Goal: Task Accomplishment & Management: Complete application form

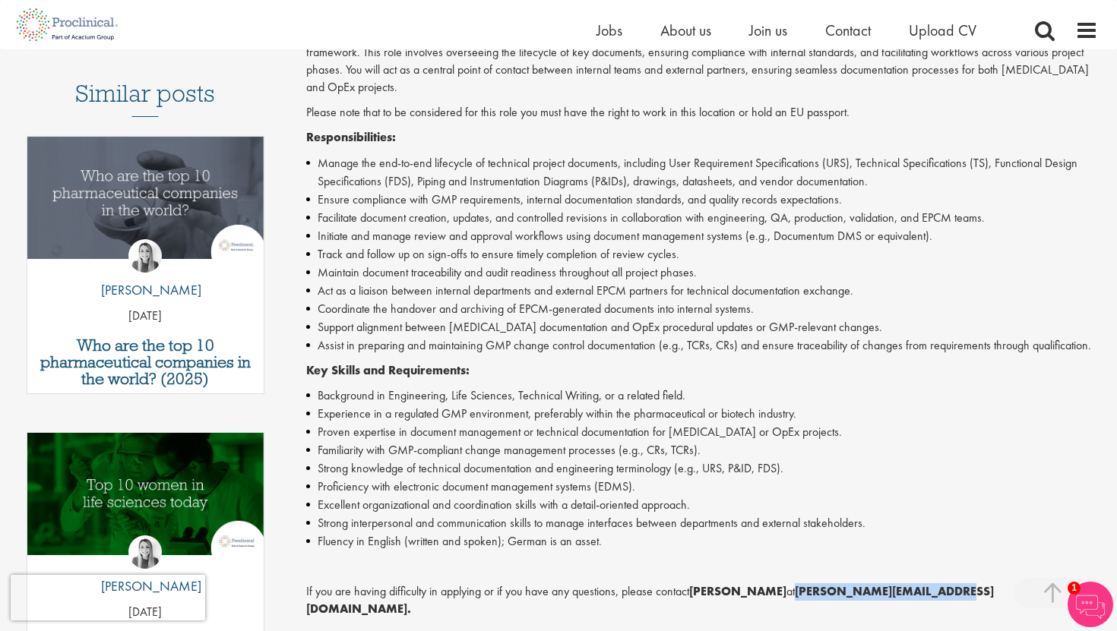
scroll to position [420, 0]
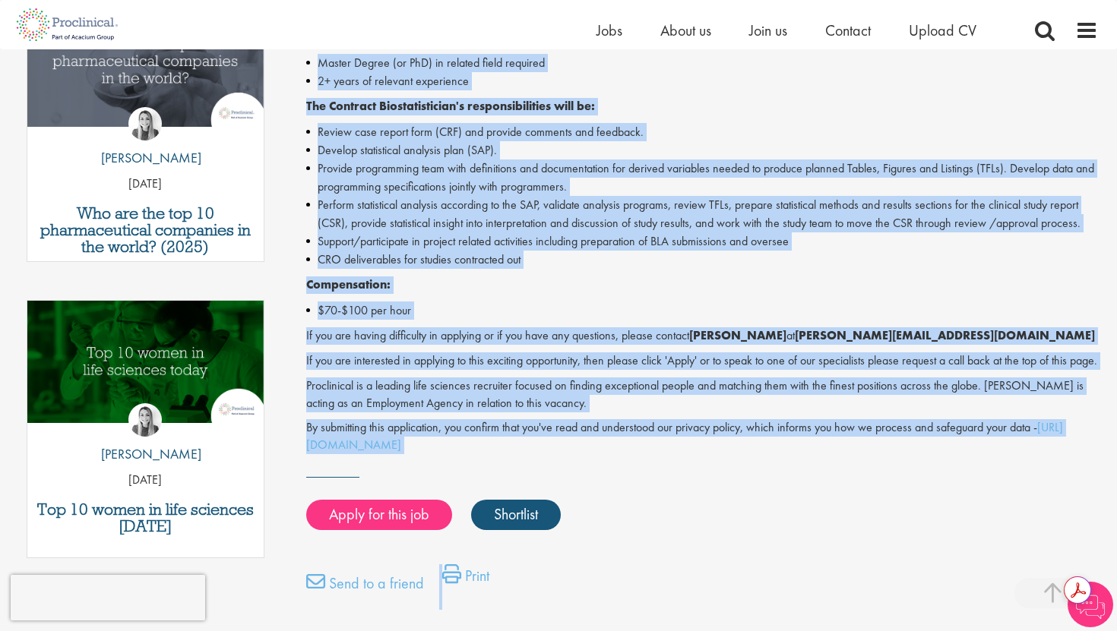
scroll to position [555, 0]
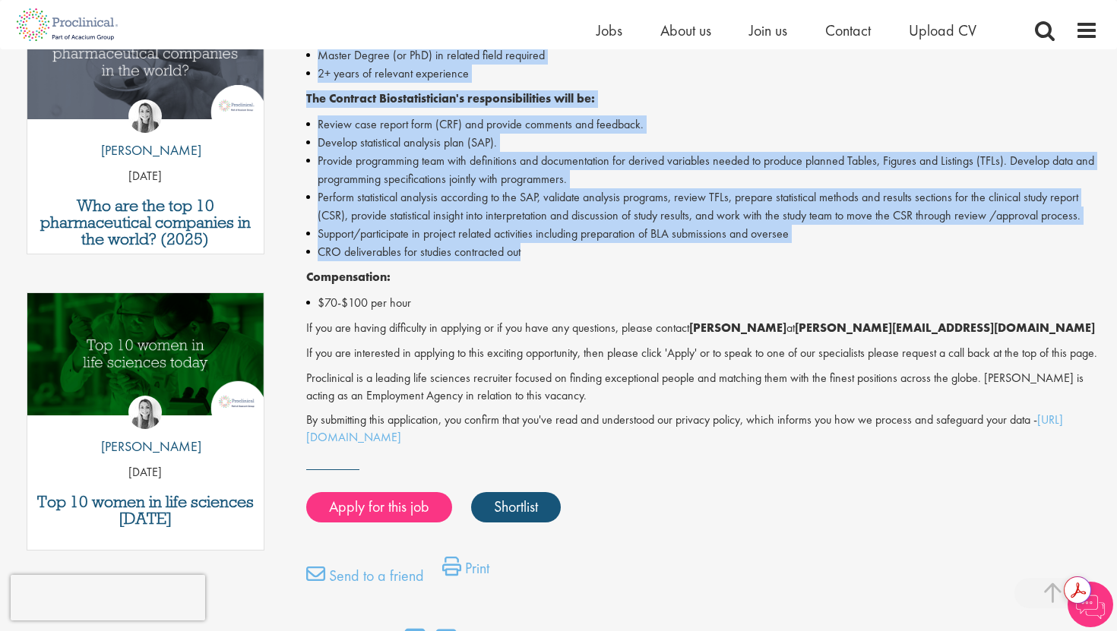
drag, startPoint x: 286, startPoint y: 145, endPoint x: 777, endPoint y: 267, distance: 505.1
click at [777, 267] on div "Hi I'm George , I manage this role View my profile Similar posts Who are the to…" at bounding box center [559, 134] width 1102 height 1055
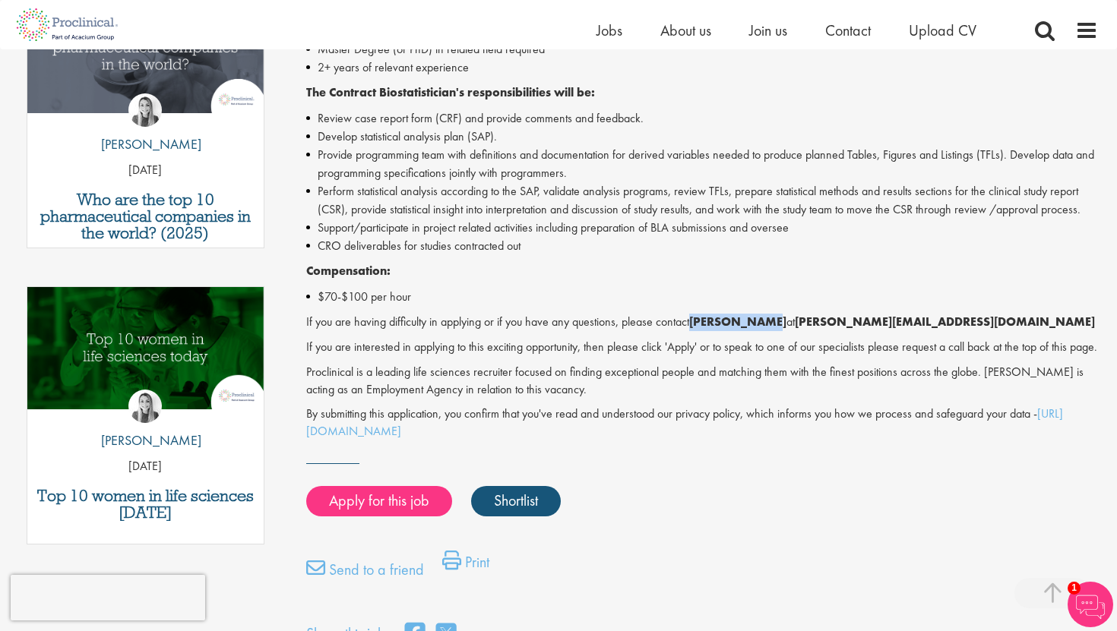
drag, startPoint x: 691, startPoint y: 327, endPoint x: 771, endPoint y: 329, distance: 79.8
click at [771, 329] on p "If you are having difficulty in applying or if you have any questions, please c…" at bounding box center [702, 322] width 793 height 17
click at [414, 509] on link "Apply for this job" at bounding box center [379, 501] width 146 height 30
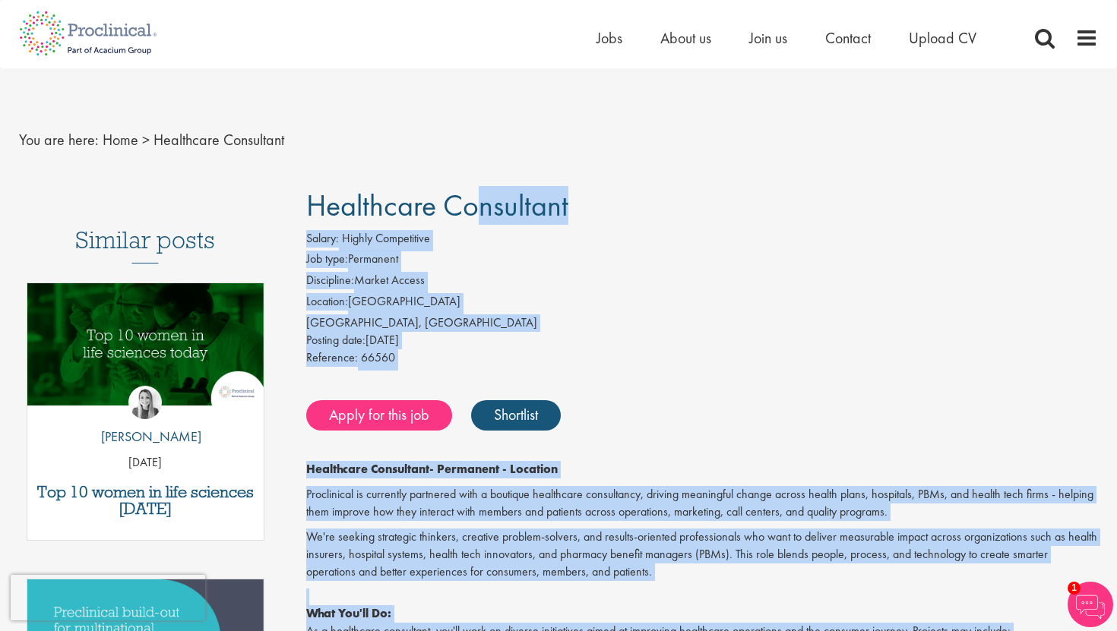
drag, startPoint x: 590, startPoint y: 372, endPoint x: 302, endPoint y: 210, distance: 330.3
click at [422, 416] on link "Apply for this job" at bounding box center [379, 415] width 146 height 30
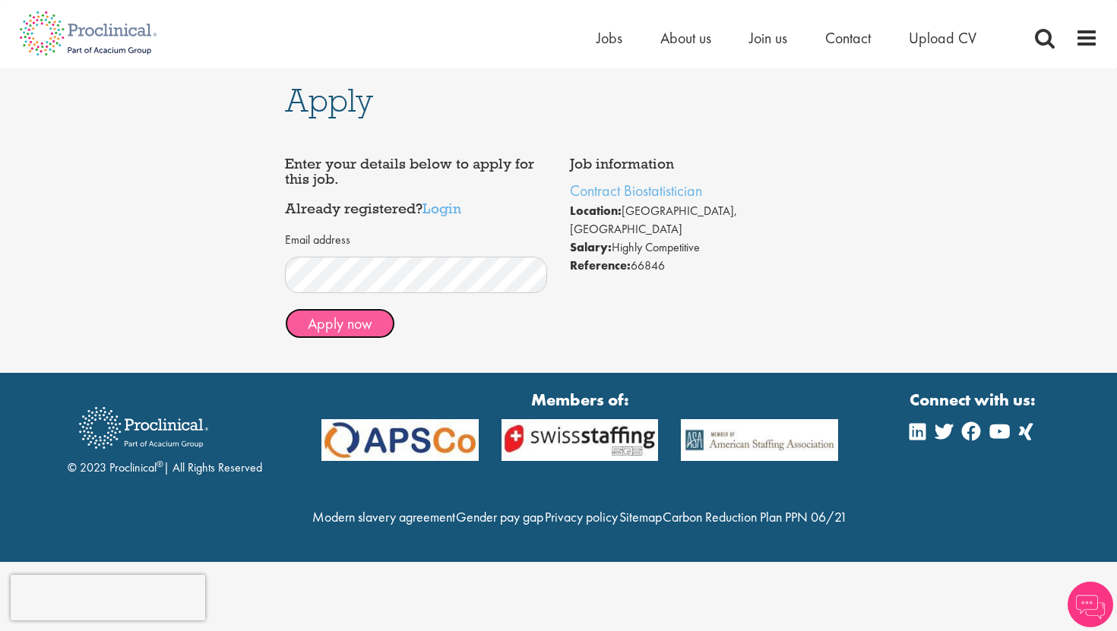
click at [381, 321] on button "Apply now" at bounding box center [340, 323] width 110 height 30
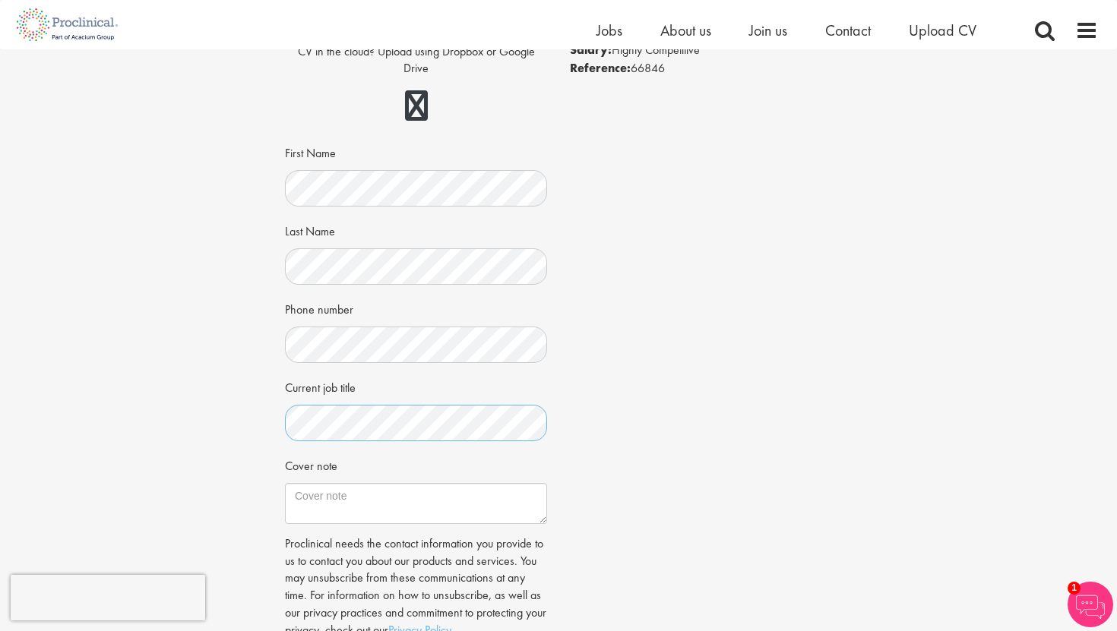
scroll to position [308, 0]
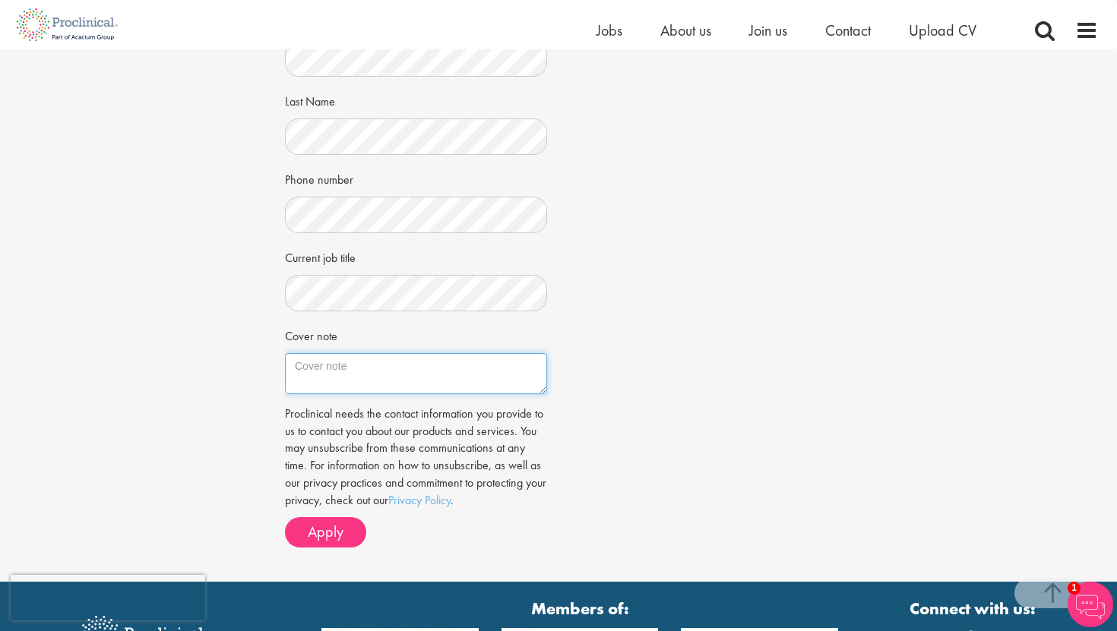
click at [368, 381] on textarea "Cover note" at bounding box center [416, 373] width 262 height 41
paste textarea "Dear Hiring Manager, I am writing to express my strong interest in the Contract…"
type textarea "Dear Hiring Manager, I am writing to express my strong interest in the Contract…"
click at [331, 536] on span "Apply" at bounding box center [326, 532] width 36 height 20
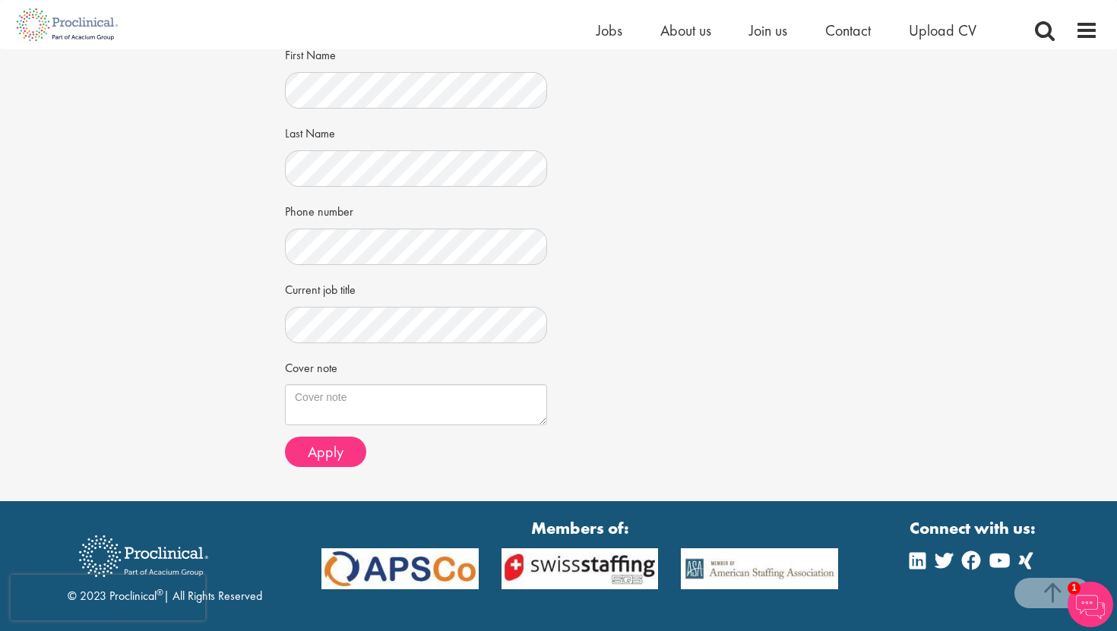
scroll to position [351, 0]
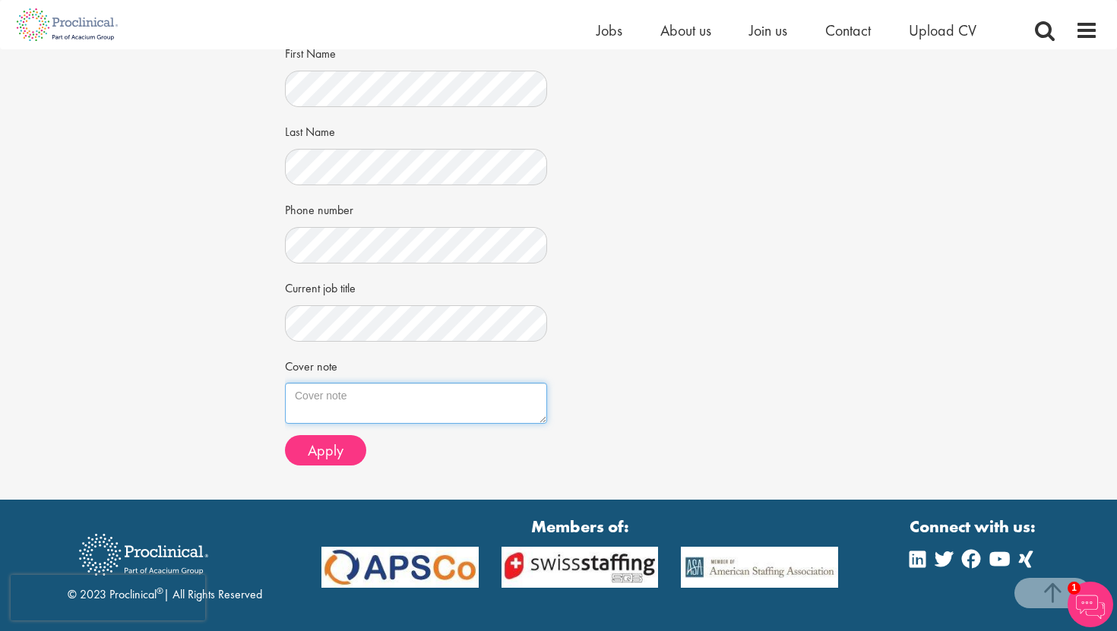
click at [350, 388] on textarea "Cover note" at bounding box center [416, 403] width 262 height 41
paste textarea "I am writing to express my strong interest in the Healthcare Consultant positio…"
drag, startPoint x: 380, startPoint y: 410, endPoint x: 283, endPoint y: 410, distance: 97.3
click at [283, 410] on div "Apply Job information Healthcare Consultant Location: [GEOGRAPHIC_DATA], [GEOGR…" at bounding box center [559, 99] width 570 height 802
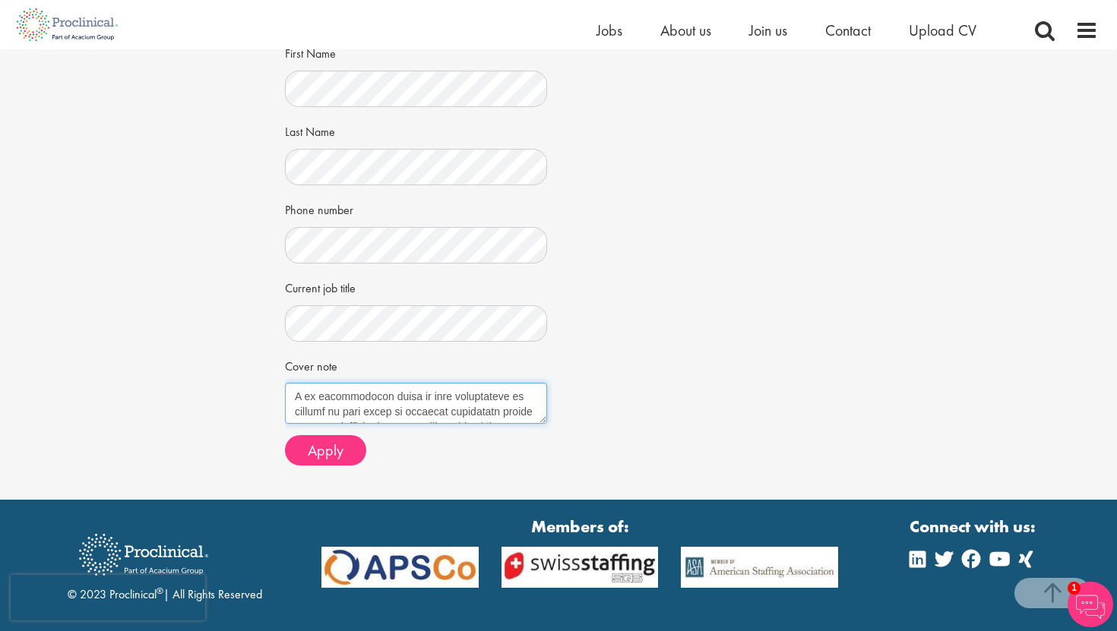
scroll to position [429, 0]
drag, startPoint x: 353, startPoint y: 407, endPoint x: 372, endPoint y: 407, distance: 19.0
click at [372, 407] on textarea "Cover note" at bounding box center [416, 403] width 262 height 41
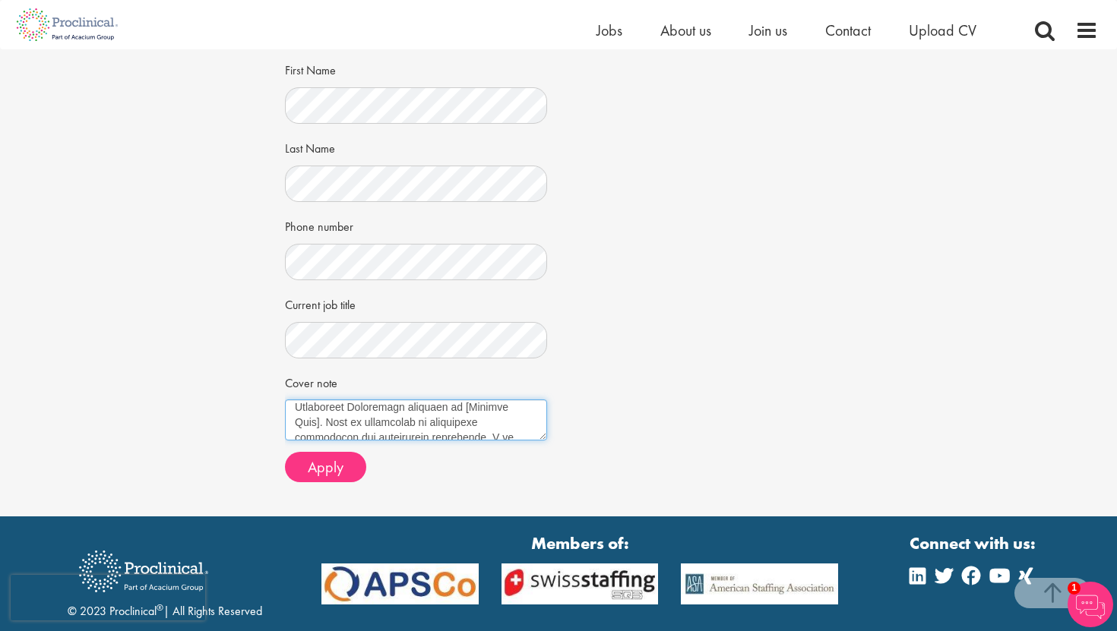
scroll to position [0, 0]
drag, startPoint x: 324, startPoint y: 433, endPoint x: 444, endPoint y: 429, distance: 119.4
click at [444, 429] on textarea "Cover note" at bounding box center [416, 420] width 262 height 41
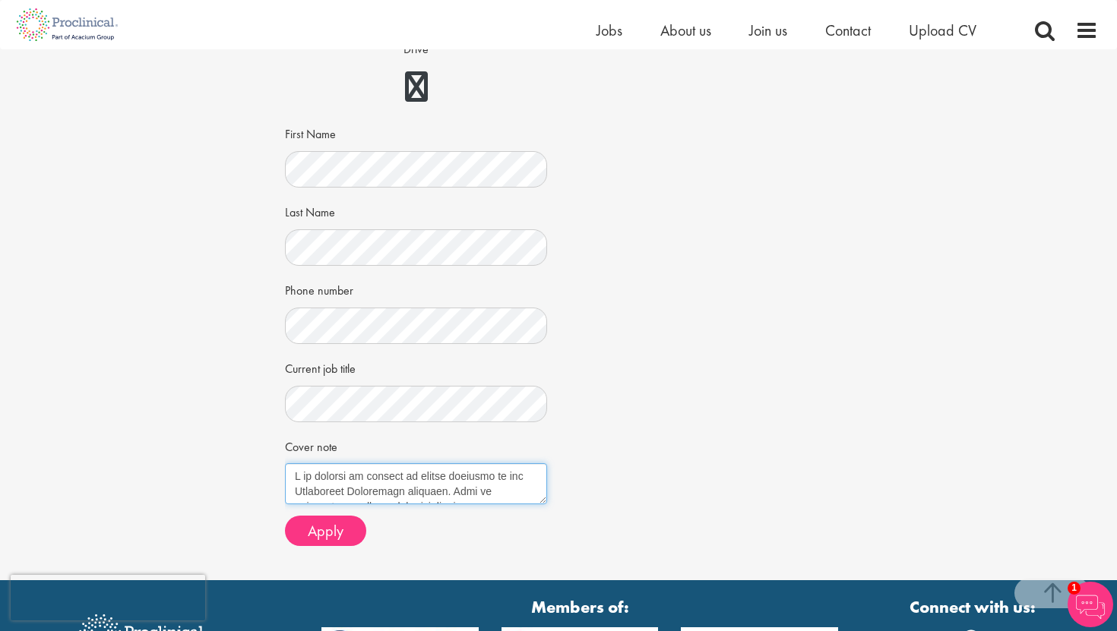
scroll to position [268, 0]
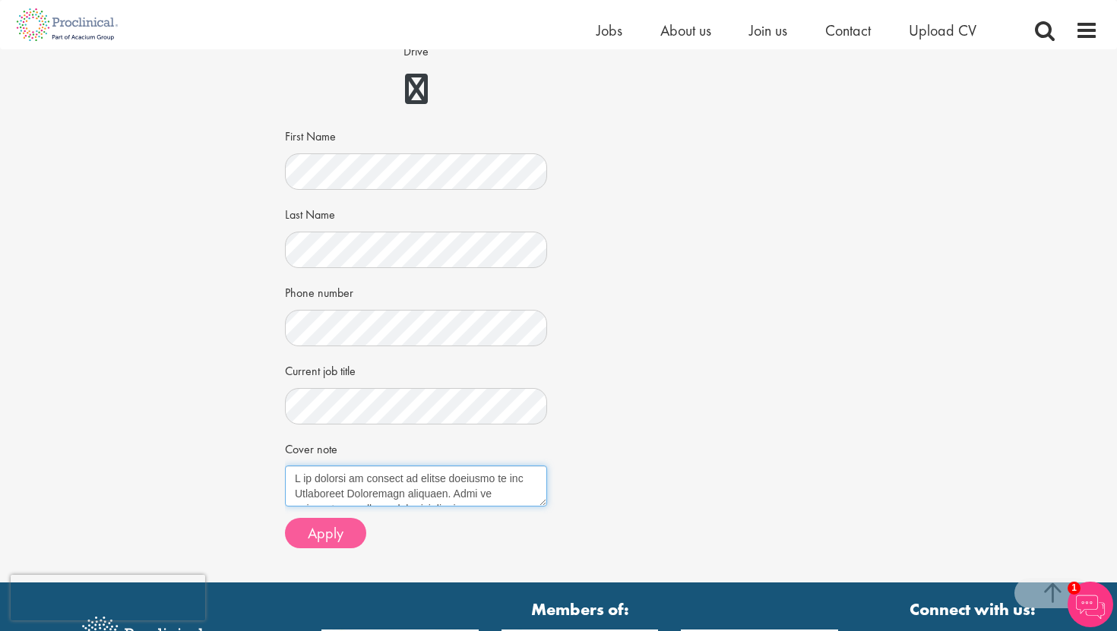
type textarea "I am writing to express my strong interest in the Healthcare Consultant positio…"
click at [334, 525] on span "Apply" at bounding box center [326, 534] width 36 height 20
click at [330, 527] on span "Apply" at bounding box center [326, 534] width 36 height 20
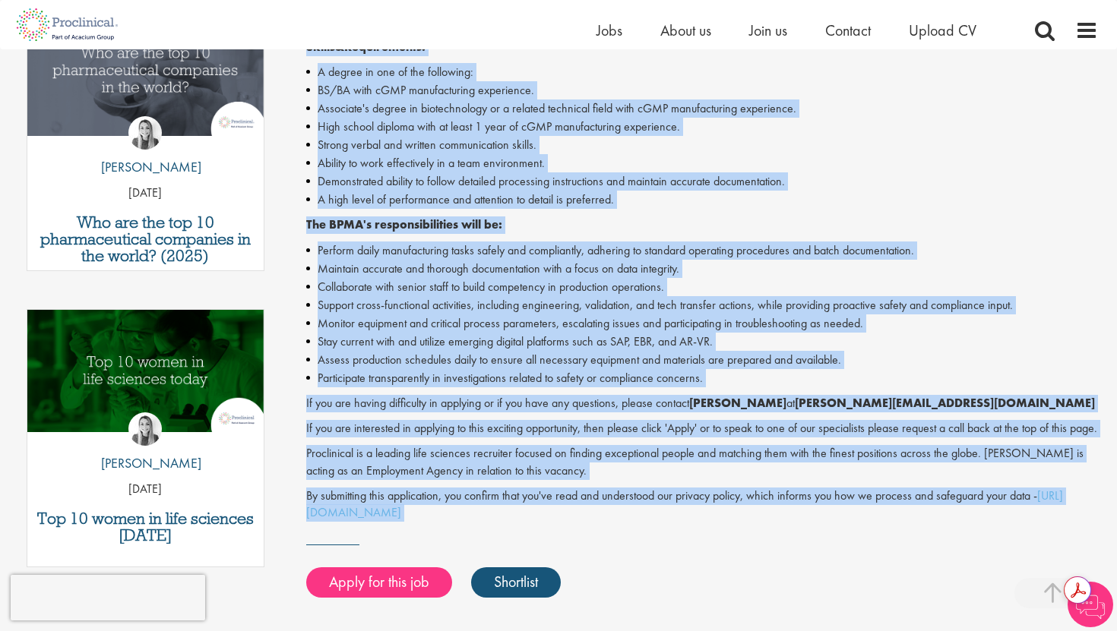
scroll to position [540, 0]
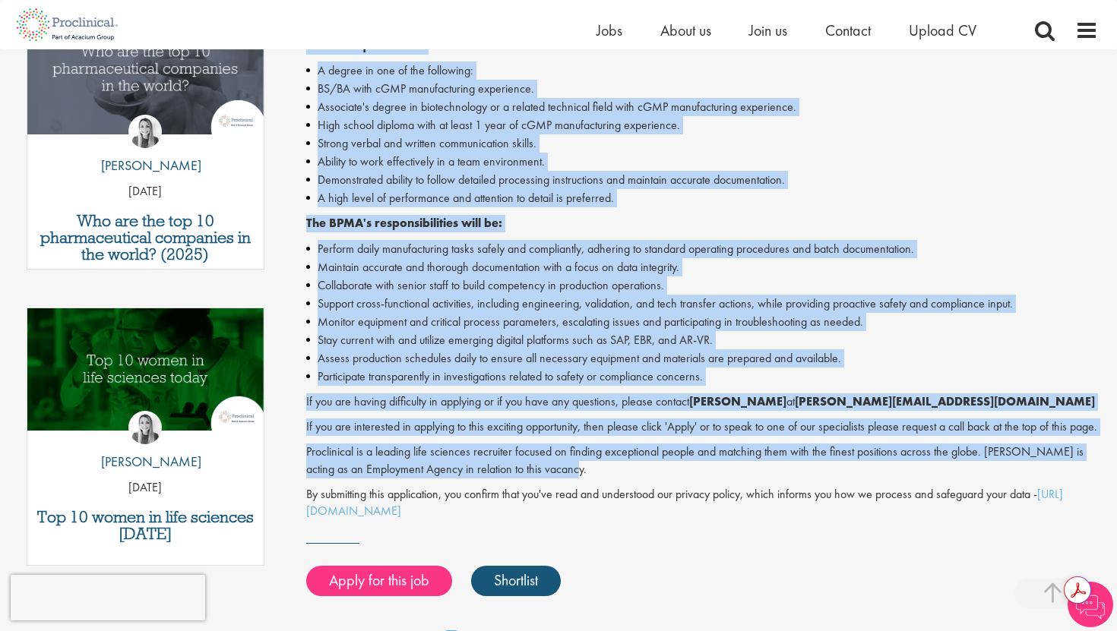
drag, startPoint x: 293, startPoint y: 198, endPoint x: 619, endPoint y: 483, distance: 434.0
click at [619, 483] on div "Biopharmaceutical Manufacturing Associate Salary: Highly Competitive Job type: …" at bounding box center [696, 179] width 827 height 1099
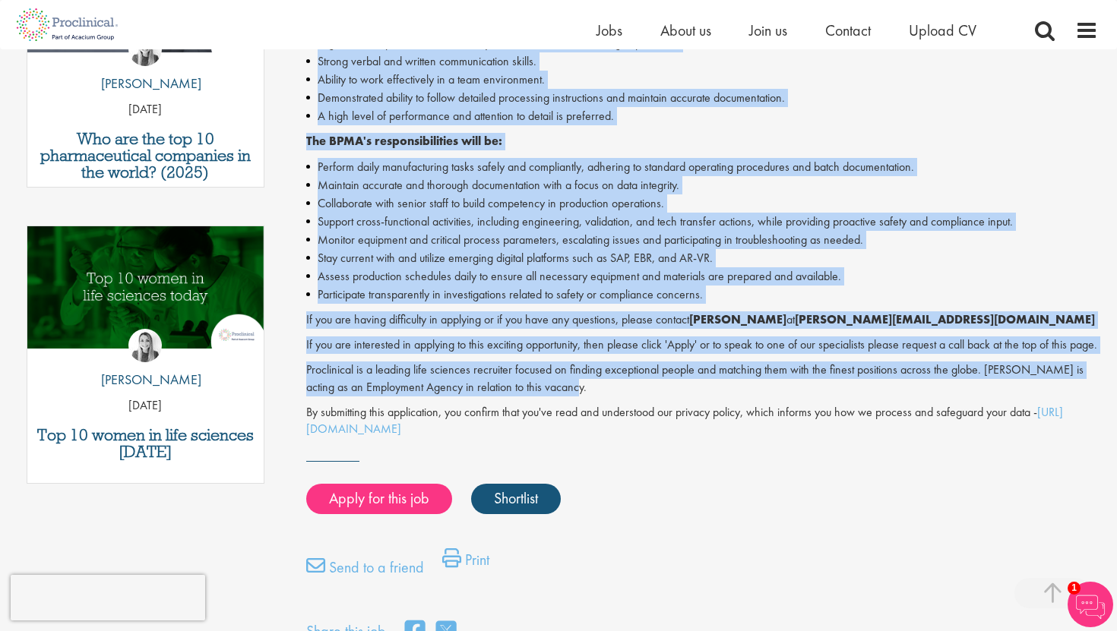
scroll to position [760, 0]
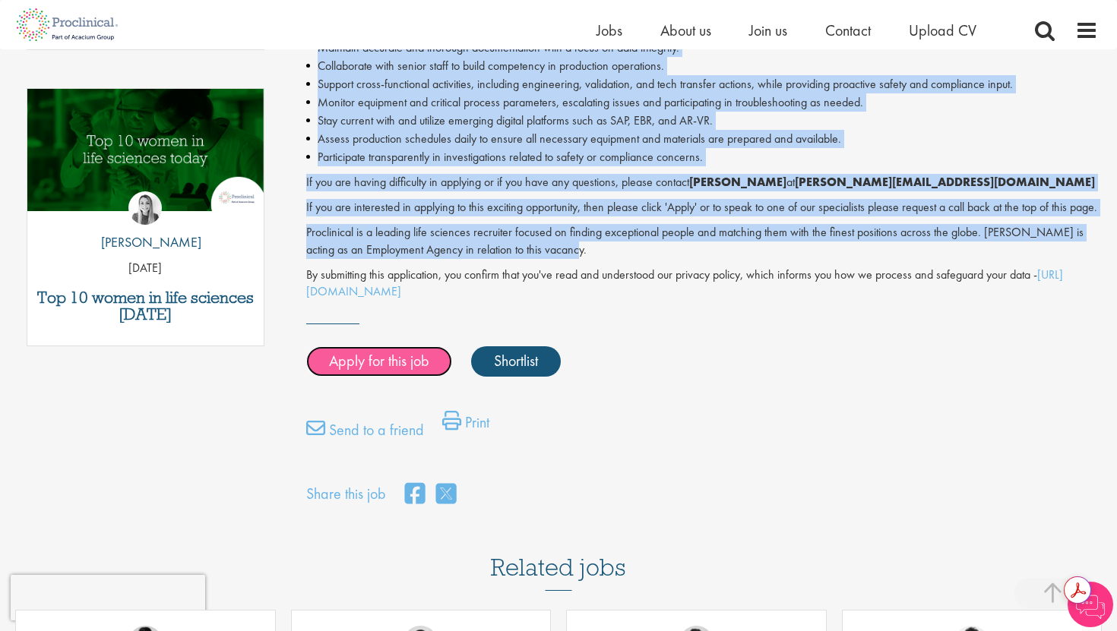
click at [397, 366] on link "Apply for this job" at bounding box center [379, 361] width 146 height 30
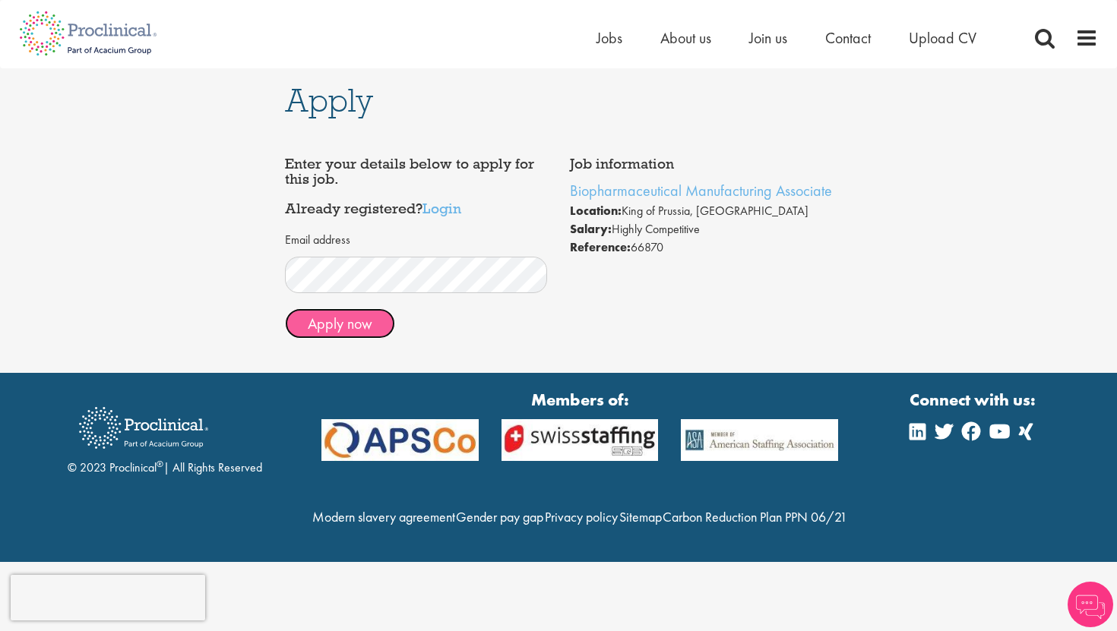
click at [359, 332] on button "Apply now" at bounding box center [340, 323] width 110 height 30
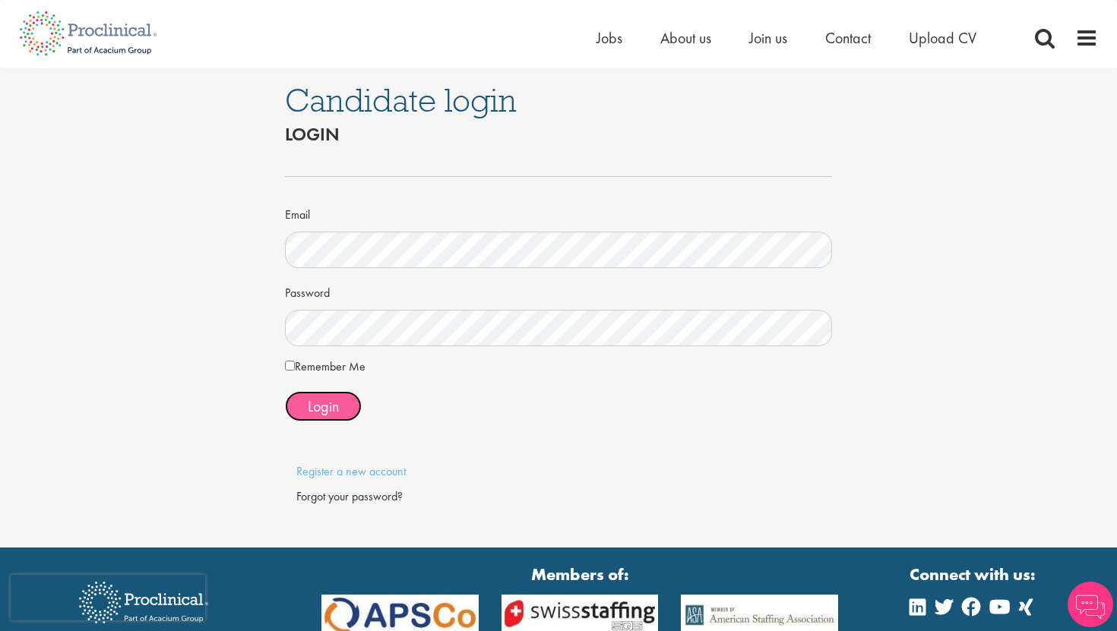
click at [340, 394] on button "Login" at bounding box center [323, 406] width 77 height 30
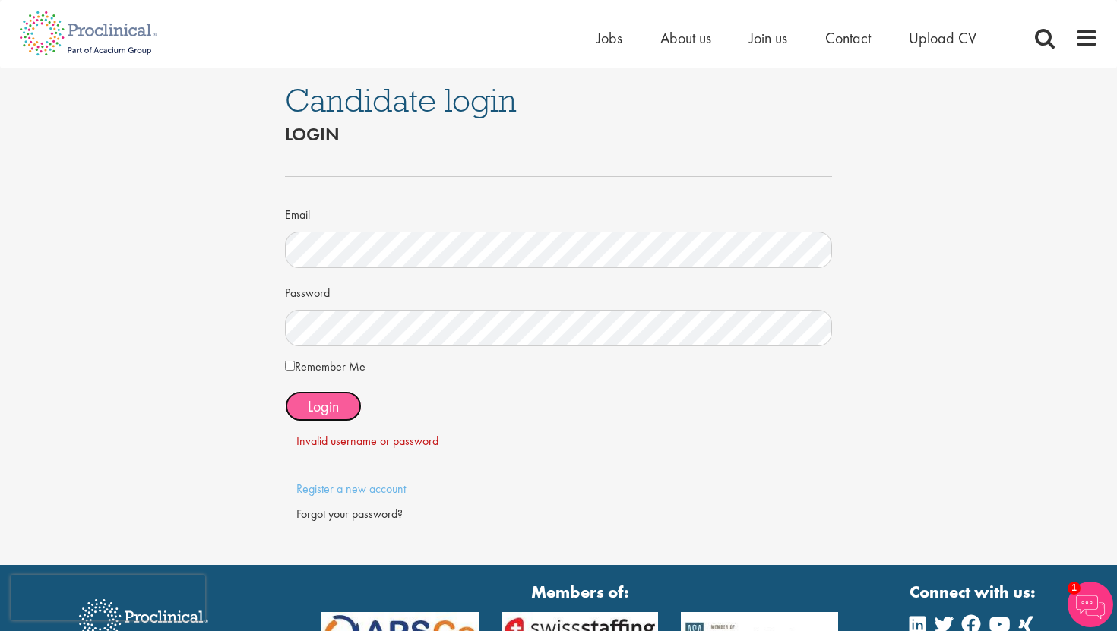
click at [311, 404] on span "Login" at bounding box center [323, 407] width 31 height 20
click at [346, 401] on button "Login" at bounding box center [323, 406] width 77 height 30
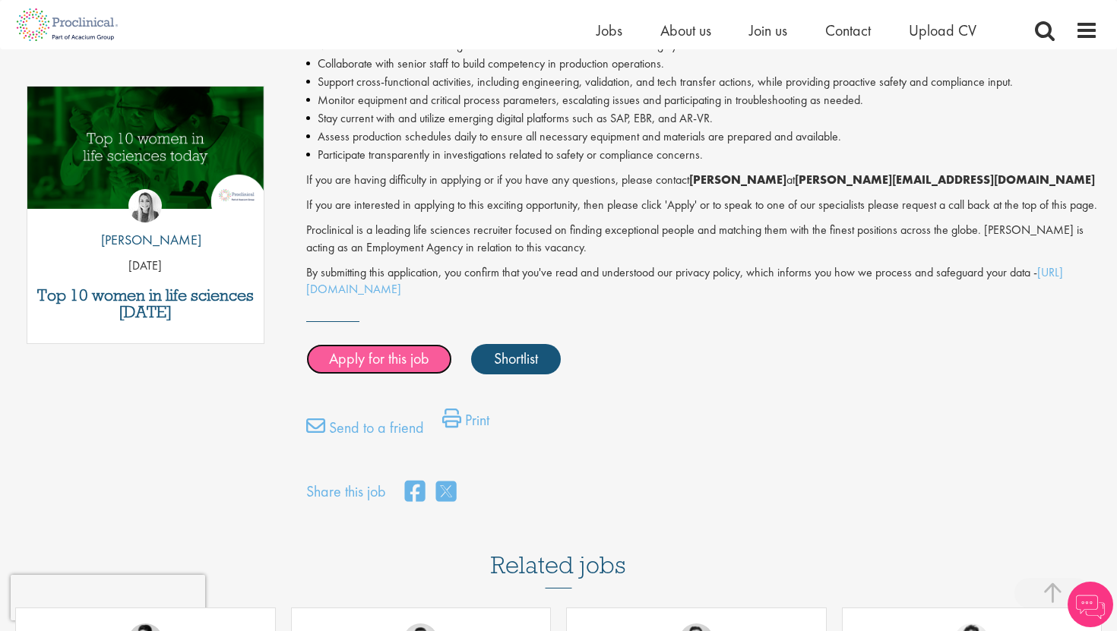
click at [394, 375] on link "Apply for this job" at bounding box center [379, 359] width 146 height 30
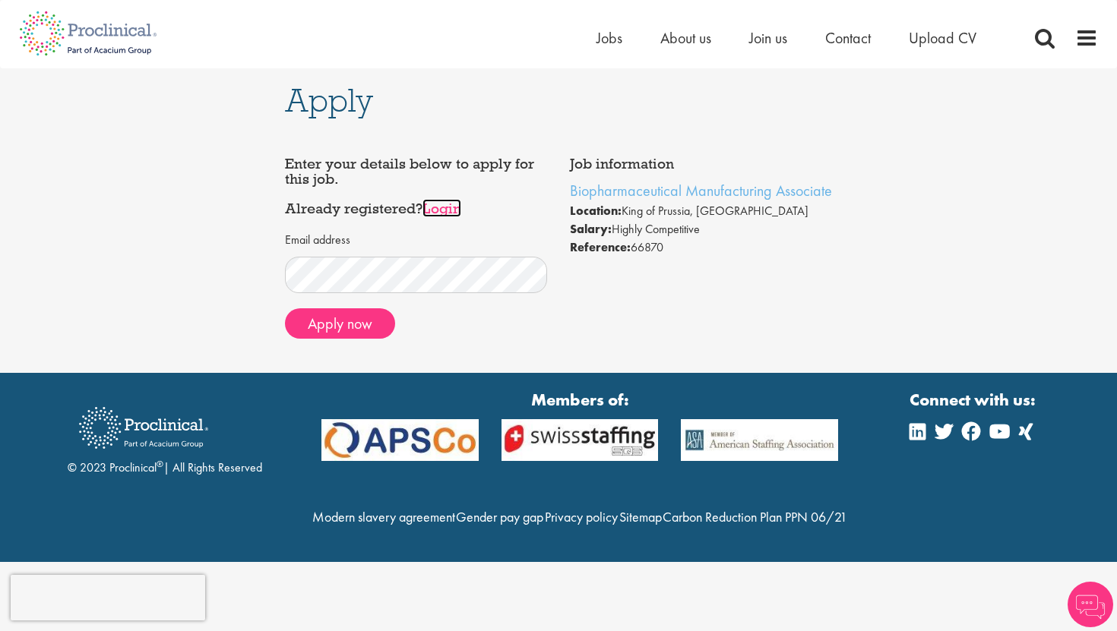
click at [445, 208] on link "Login" at bounding box center [441, 208] width 39 height 18
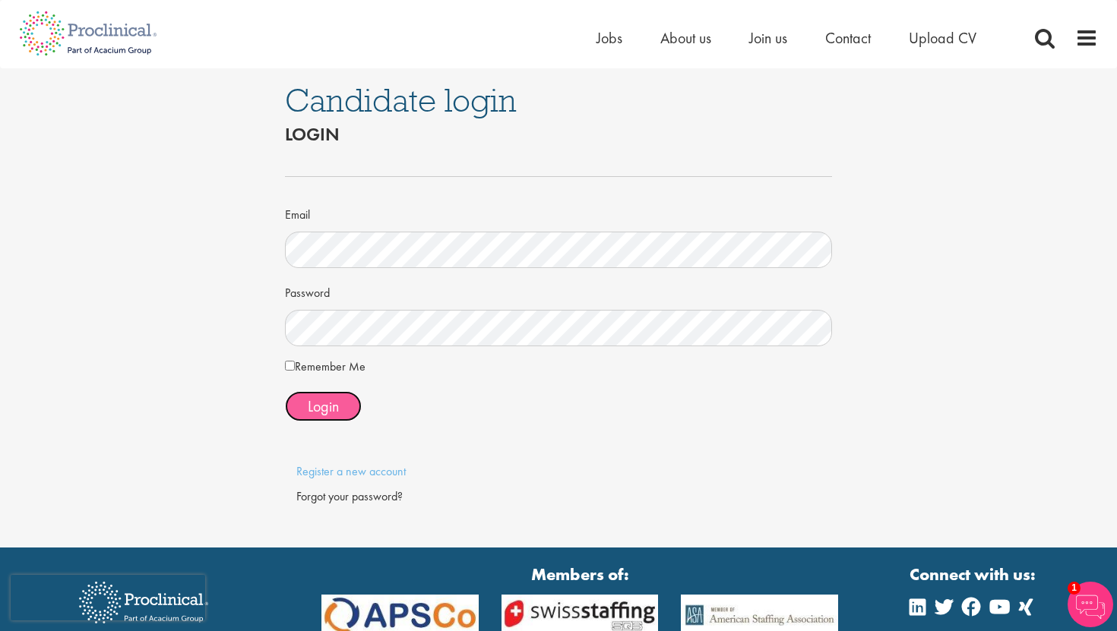
click at [316, 409] on span "Login" at bounding box center [323, 407] width 31 height 20
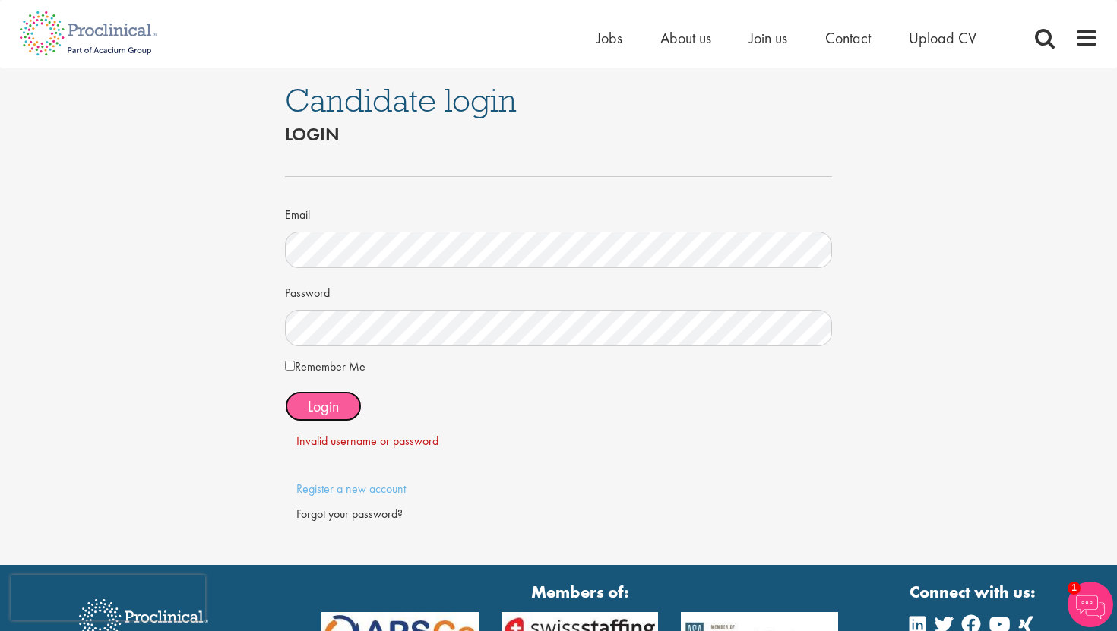
click at [303, 409] on button "Login" at bounding box center [323, 406] width 77 height 30
click at [356, 516] on div "Forgot your password?" at bounding box center [558, 514] width 524 height 17
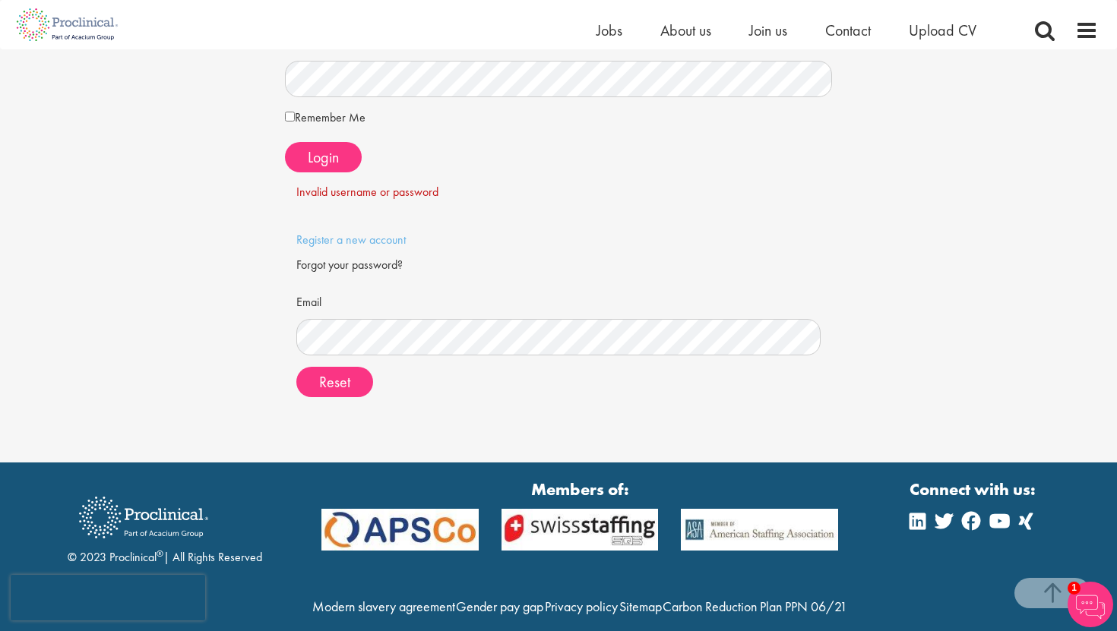
scroll to position [231, 0]
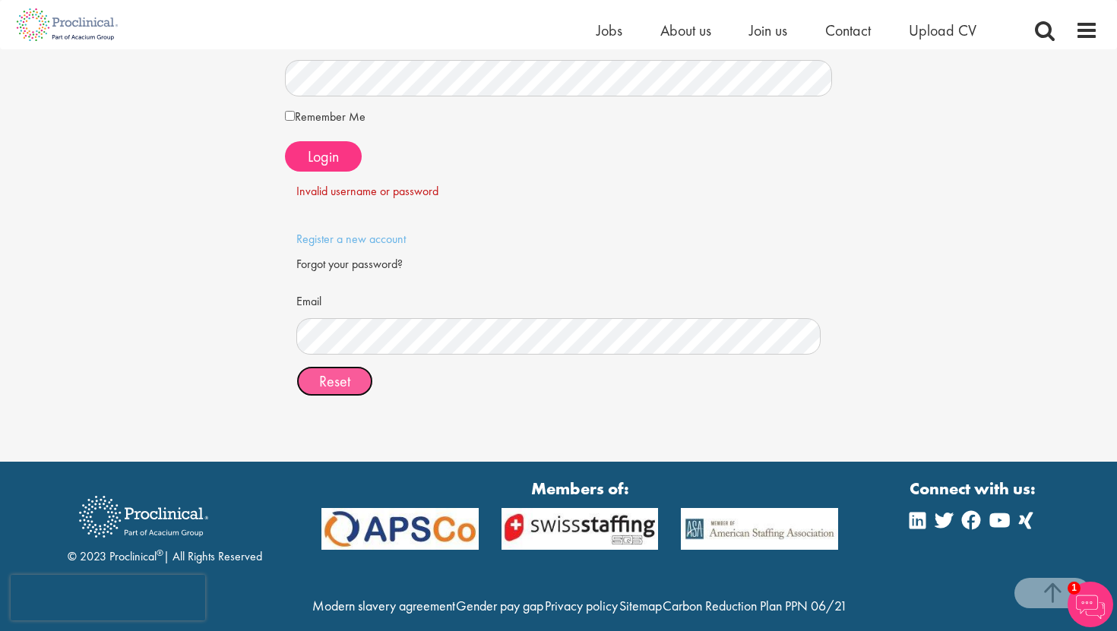
click at [326, 372] on span "Reset" at bounding box center [334, 382] width 31 height 20
